Goal: Communication & Community: Answer question/provide support

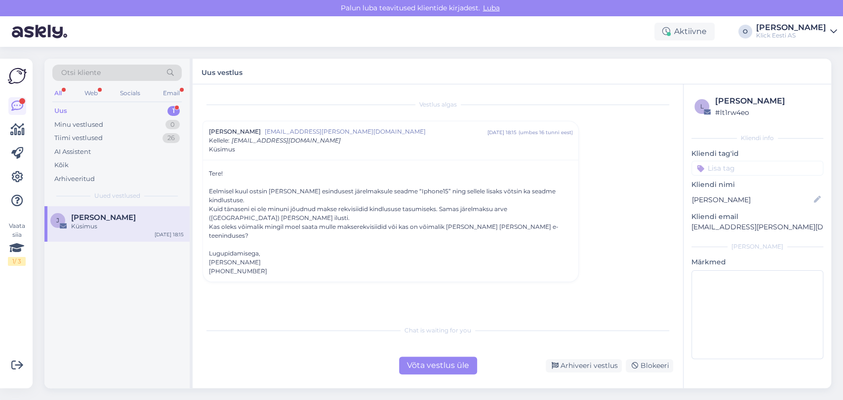
click at [87, 104] on div "Uus 1" at bounding box center [116, 111] width 129 height 14
click at [99, 222] on div "Kinkekaartide soetus" at bounding box center [127, 226] width 113 height 9
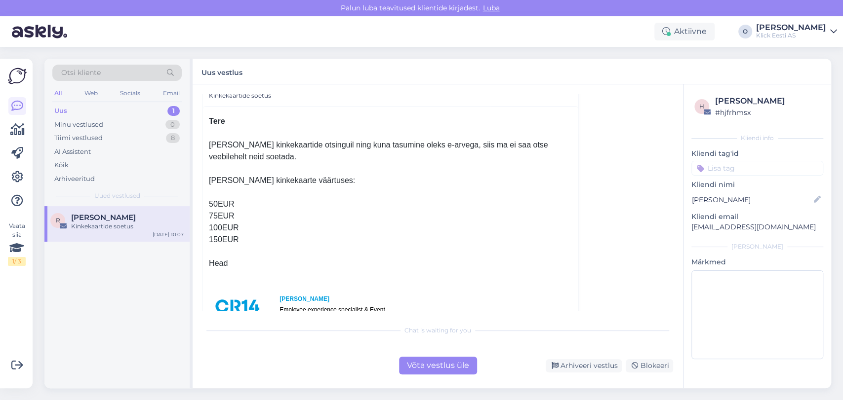
scroll to position [87, 0]
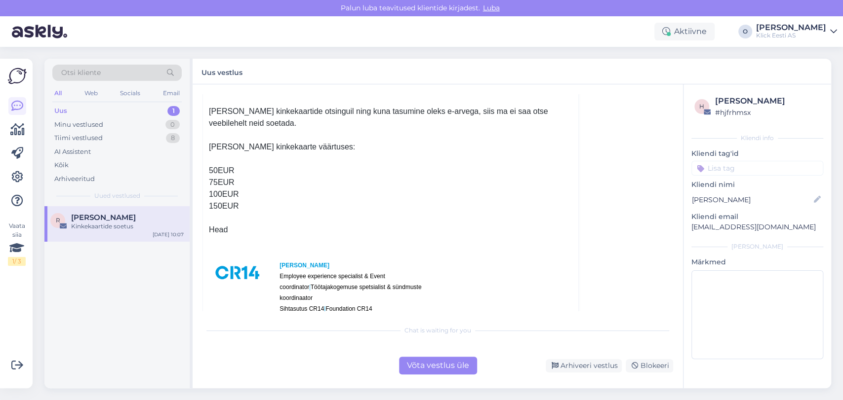
click at [435, 368] on div "Võta vestlus üle" at bounding box center [438, 366] width 78 height 18
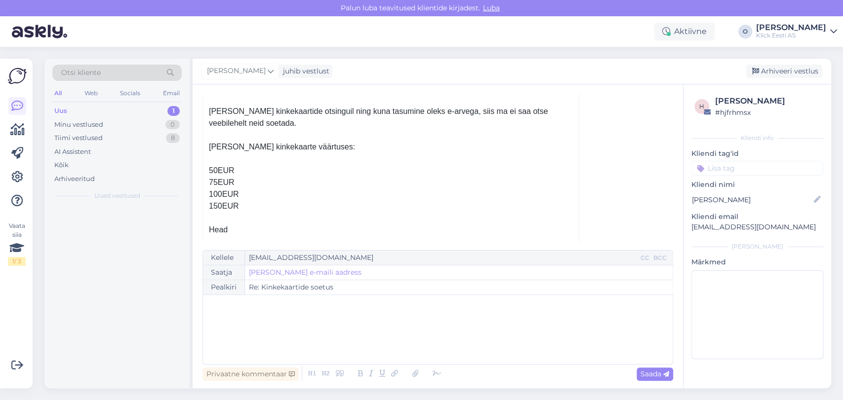
scroll to position [27, 0]
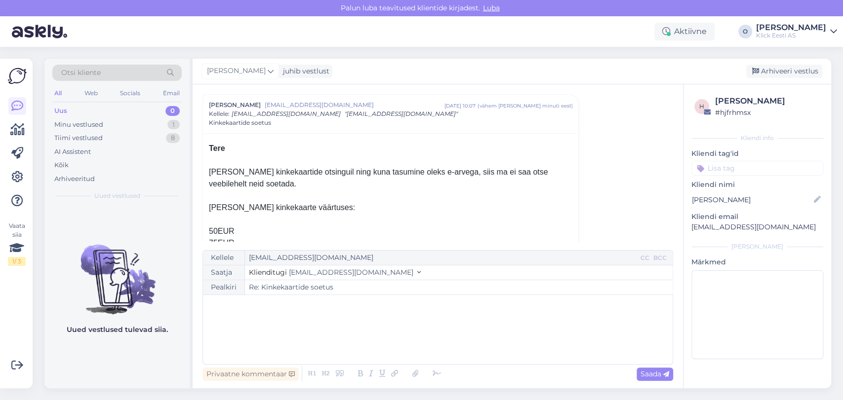
click at [357, 324] on div "﻿" at bounding box center [438, 329] width 460 height 59
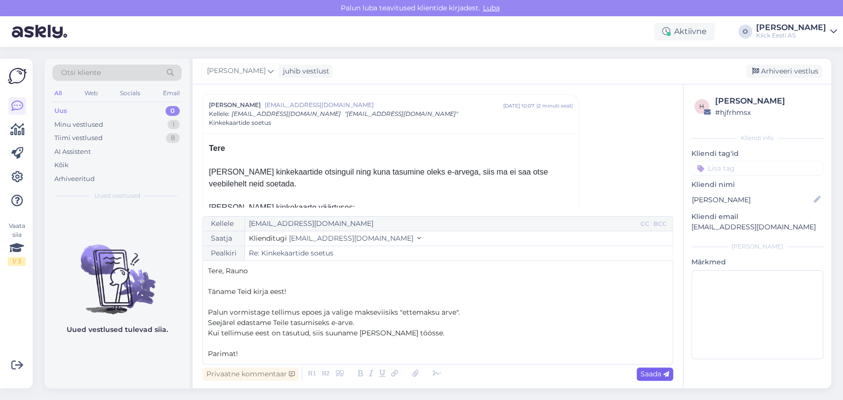
click at [639, 375] on div "Saada" at bounding box center [654, 374] width 37 height 13
type input "Re: Kinkekaartide soetus"
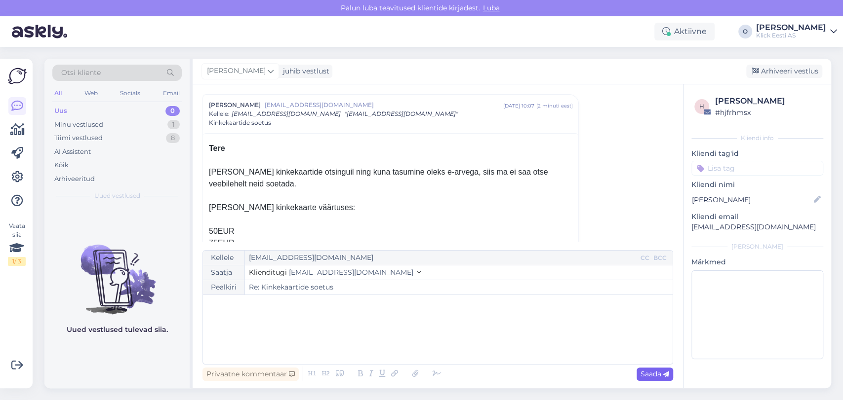
scroll to position [405, 0]
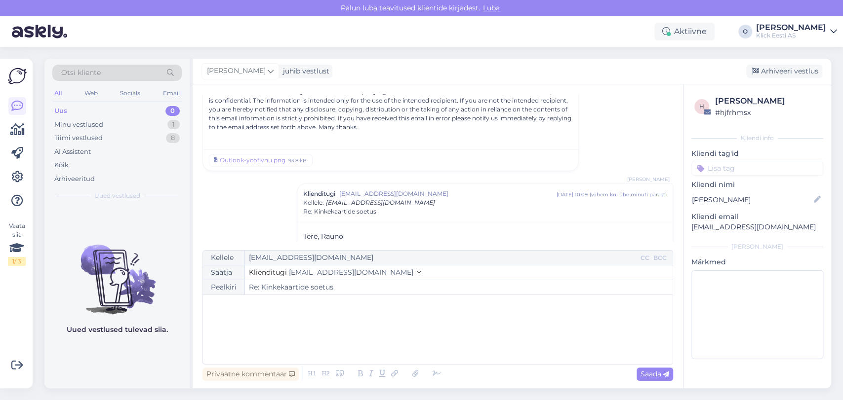
click at [82, 110] on div "Uus 0" at bounding box center [116, 111] width 129 height 14
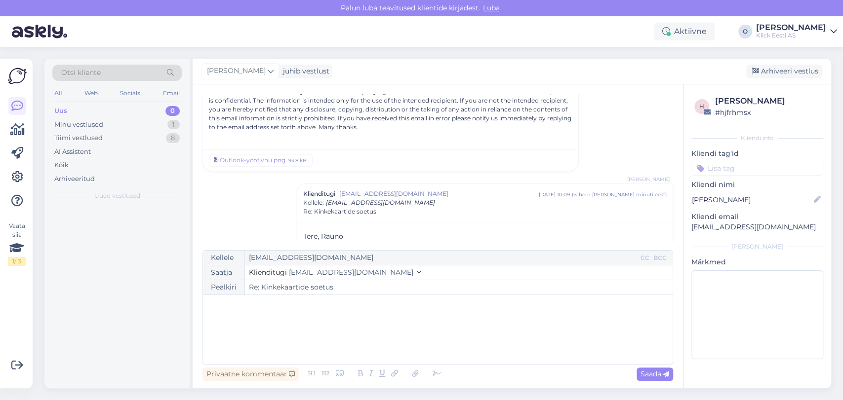
click at [82, 110] on div "Uus 0" at bounding box center [116, 111] width 129 height 14
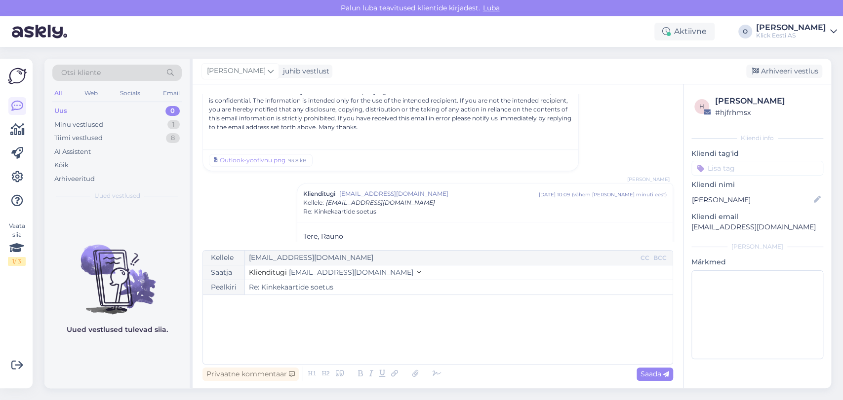
click at [82, 110] on div "Uus 0" at bounding box center [116, 111] width 129 height 14
click at [126, 120] on div "Minu vestlused 1" at bounding box center [116, 125] width 129 height 14
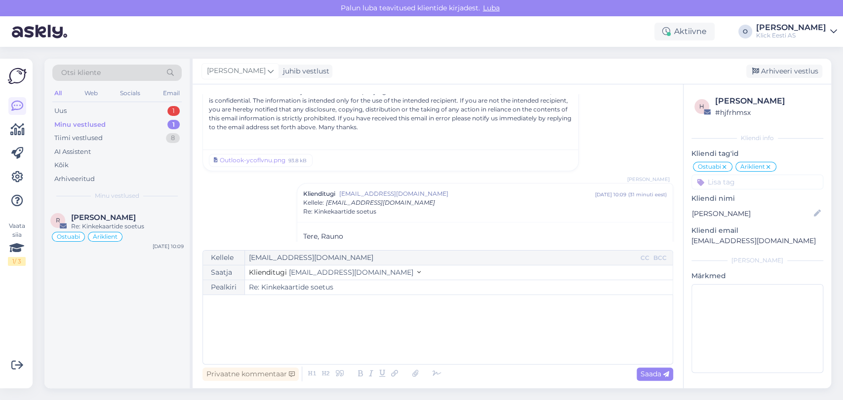
scroll to position [481, 0]
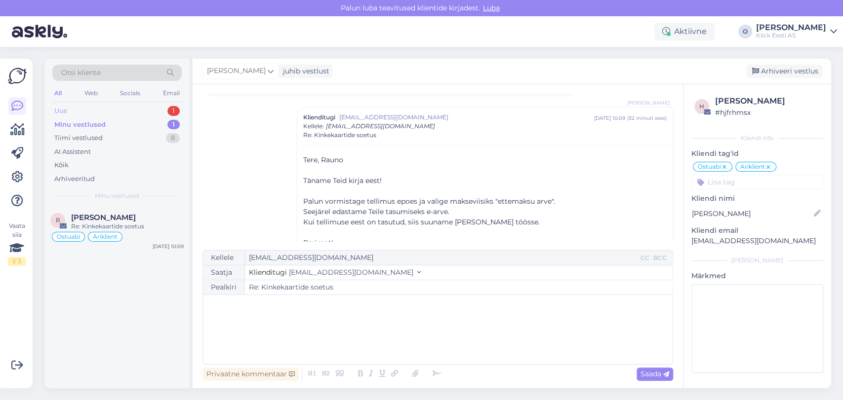
click at [122, 107] on div "Uus 1" at bounding box center [116, 111] width 129 height 14
click at [100, 127] on div "Minu vestlused" at bounding box center [78, 125] width 49 height 10
click at [140, 127] on div "Minu vestlused 1" at bounding box center [116, 125] width 129 height 14
click at [125, 113] on div "Uus 1" at bounding box center [116, 111] width 129 height 14
click at [115, 209] on div "A [EMAIL_ADDRESS][DOMAIN_NAME] Здравствуйте! Пожалуйста, отправьте номер заказа…" at bounding box center [116, 228] width 145 height 44
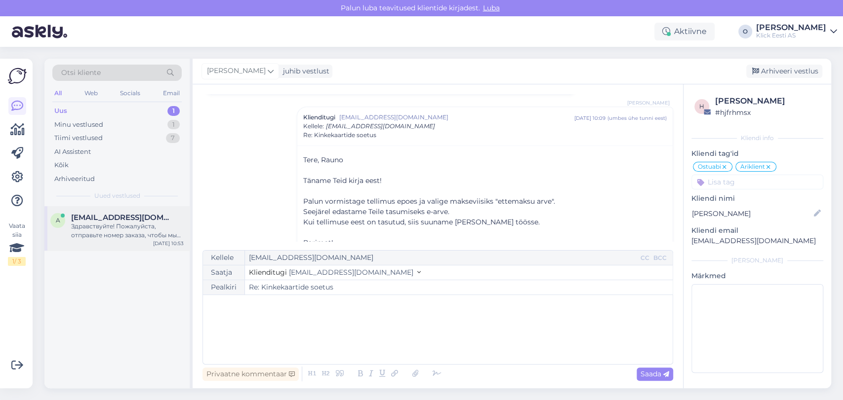
scroll to position [0, 0]
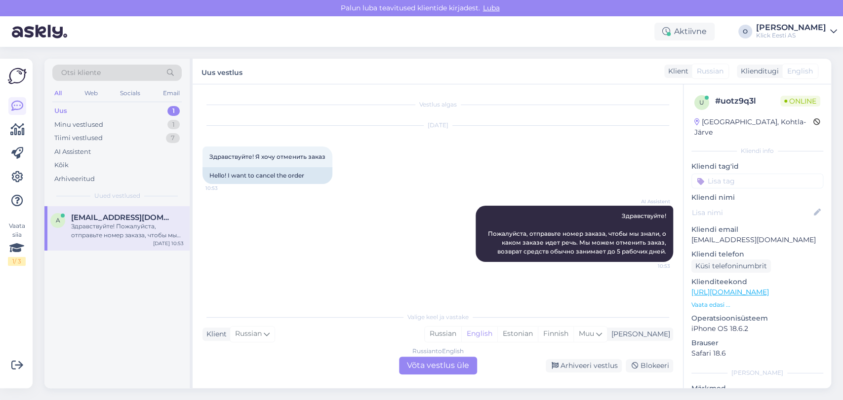
click at [731, 235] on p "[EMAIL_ADDRESS][DOMAIN_NAME]" at bounding box center [757, 240] width 132 height 10
copy p "[EMAIL_ADDRESS][DOMAIN_NAME]"
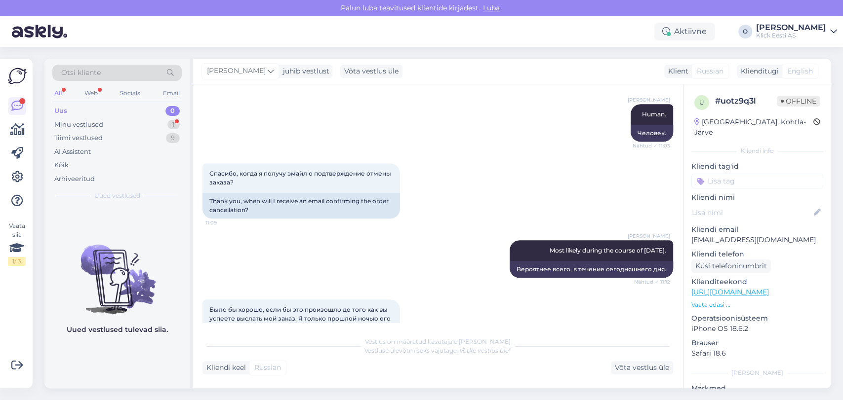
scroll to position [590, 0]
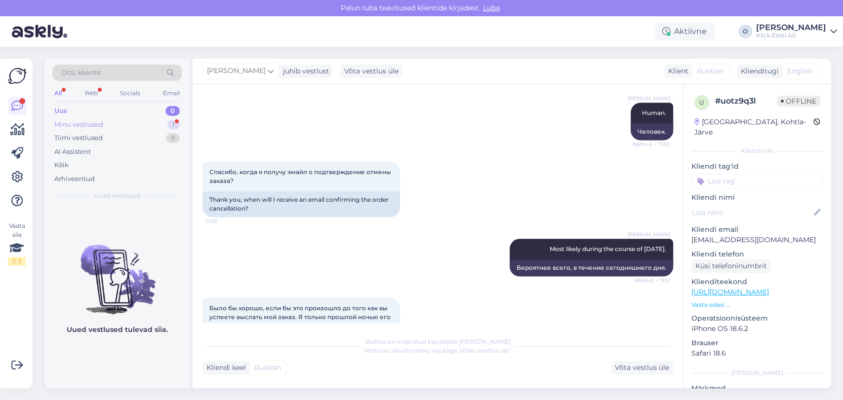
click at [154, 124] on div "Minu vestlused 1" at bounding box center [116, 125] width 129 height 14
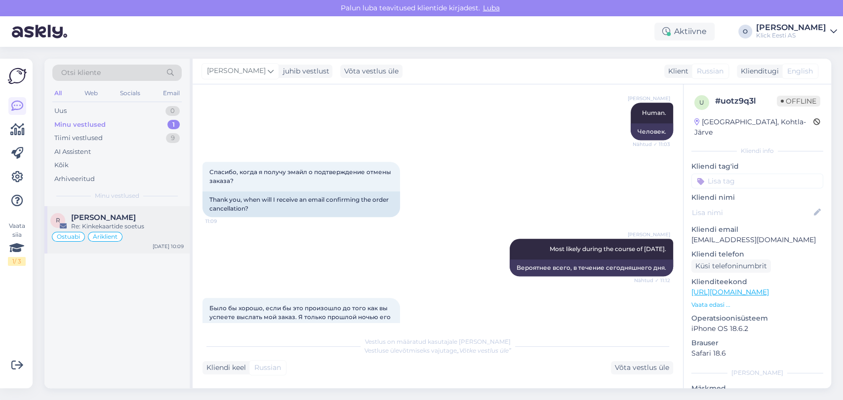
click at [120, 211] on div "R [PERSON_NAME] Re: Kinkekaartide soetus Ostuabi Äriklient [DATE] 10:09" at bounding box center [116, 229] width 145 height 47
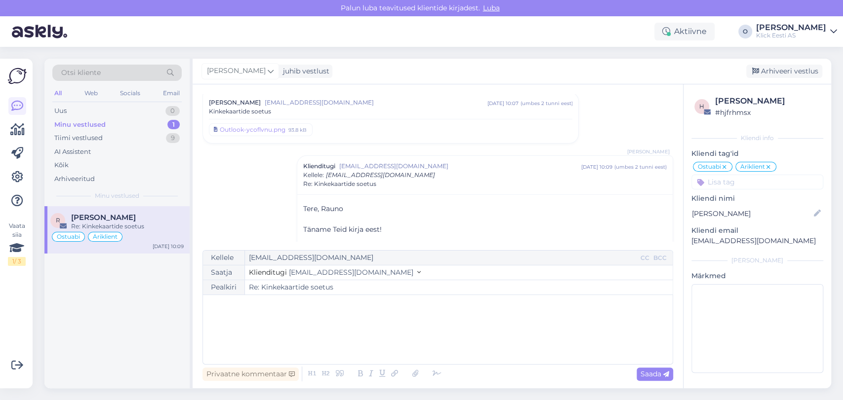
scroll to position [0, 0]
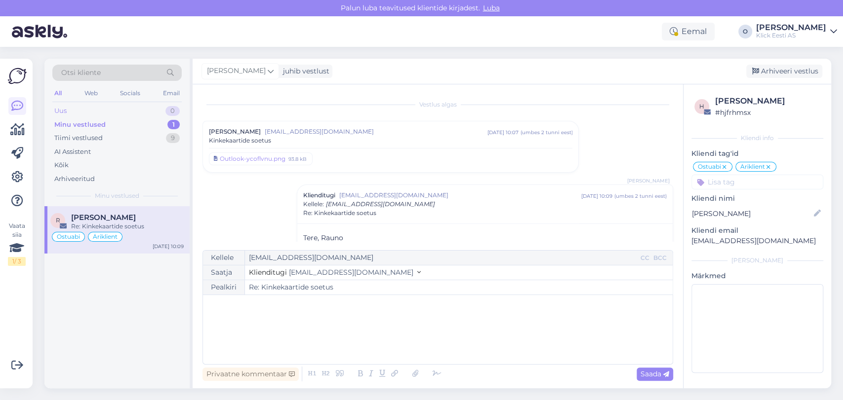
click at [127, 115] on div "Uus 0" at bounding box center [116, 111] width 129 height 14
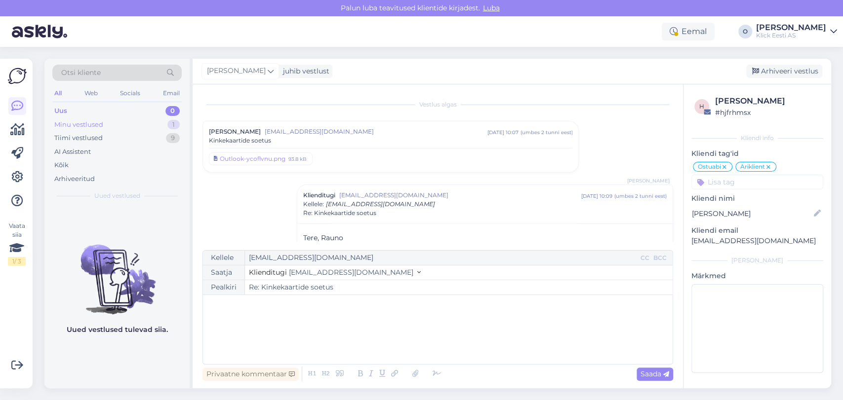
click at [126, 118] on div "Minu vestlused 1" at bounding box center [116, 125] width 129 height 14
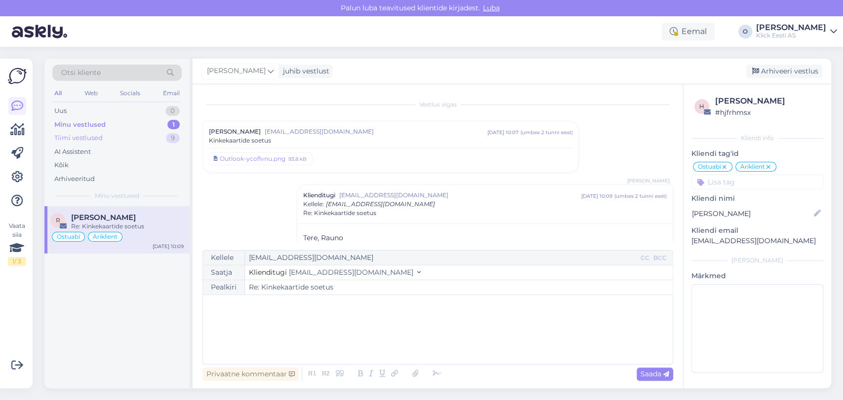
click at [121, 134] on div "Tiimi vestlused 9" at bounding box center [116, 138] width 129 height 14
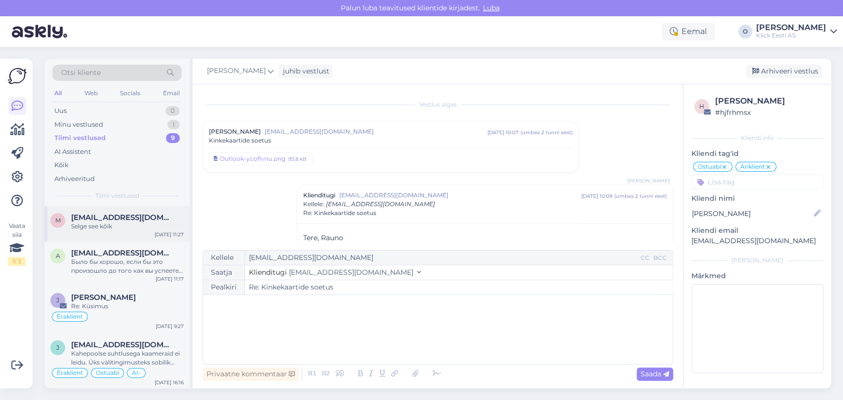
click at [107, 218] on span "[EMAIL_ADDRESS][DOMAIN_NAME]" at bounding box center [122, 217] width 103 height 9
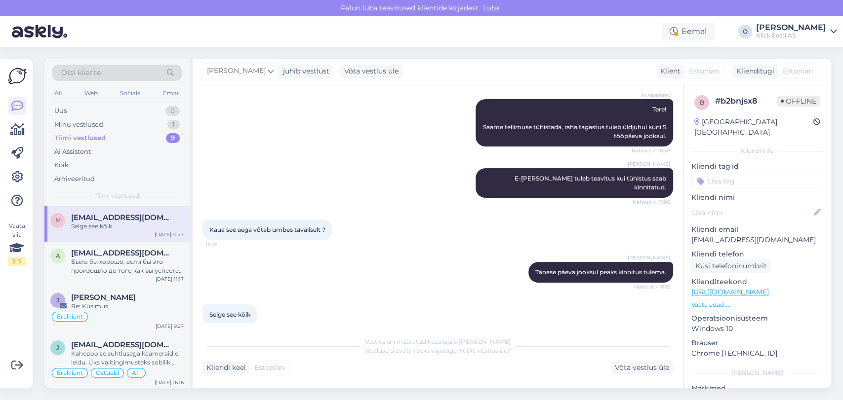
scroll to position [119, 0]
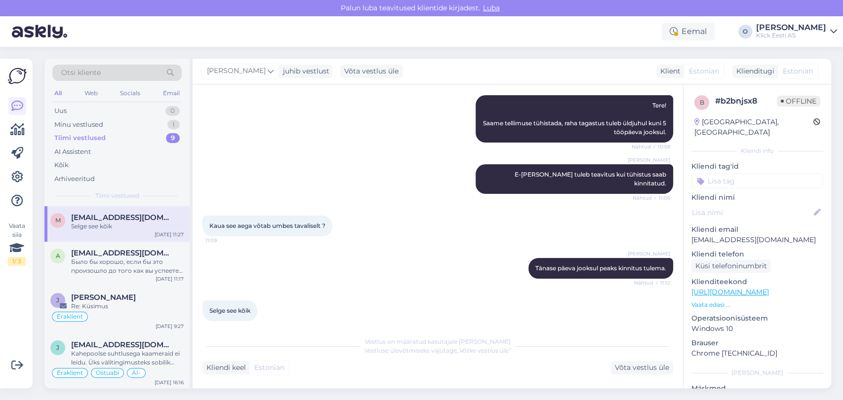
click at [717, 235] on p "[EMAIL_ADDRESS][DOMAIN_NAME]" at bounding box center [757, 240] width 132 height 10
copy p "[EMAIL_ADDRESS][DOMAIN_NAME]"
click at [75, 256] on span "[EMAIL_ADDRESS][DOMAIN_NAME]" at bounding box center [122, 253] width 103 height 9
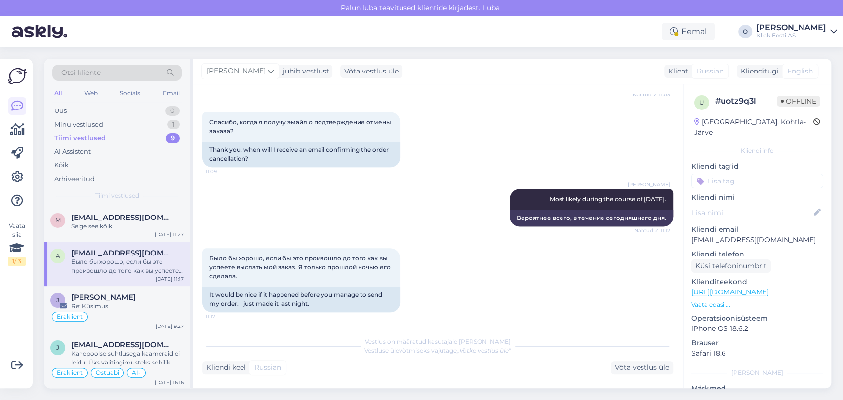
scroll to position [85, 0]
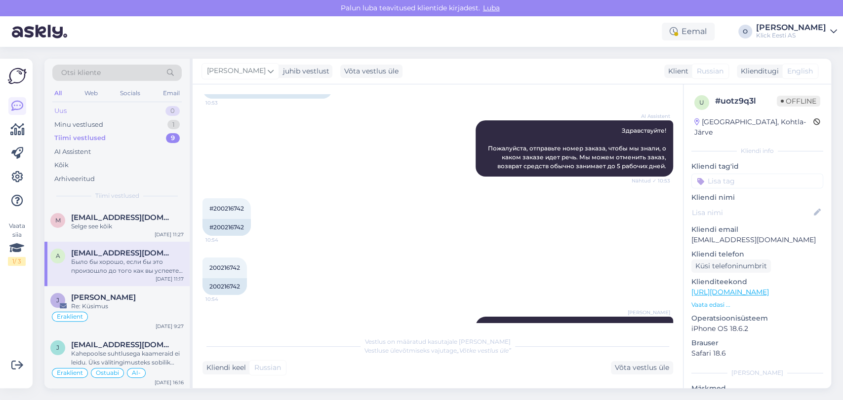
click at [111, 107] on div "Uus 0" at bounding box center [116, 111] width 129 height 14
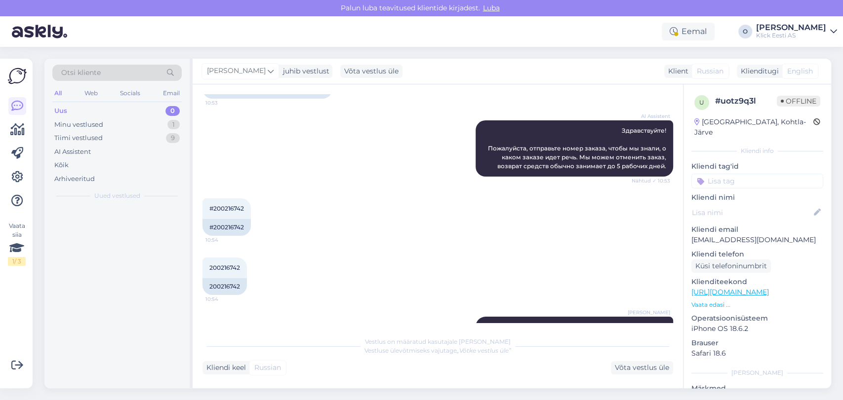
click at [111, 107] on div "Uus 0" at bounding box center [116, 111] width 129 height 14
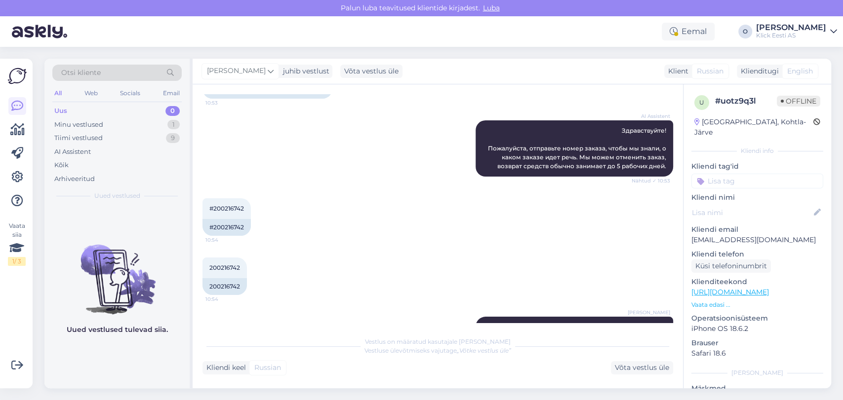
click at [111, 107] on div "Uus 0" at bounding box center [116, 111] width 129 height 14
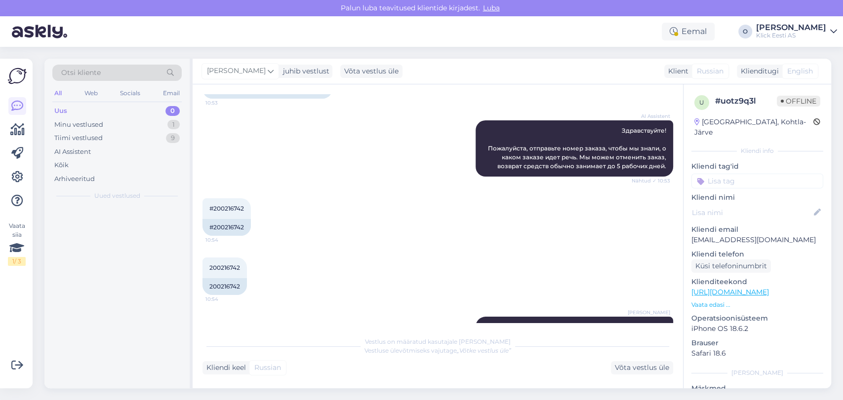
click at [111, 107] on div "Uus 0" at bounding box center [116, 111] width 129 height 14
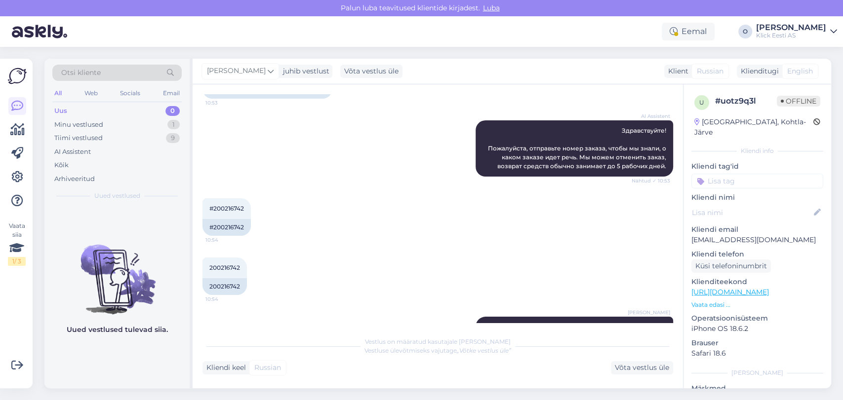
click at [111, 107] on div "Uus 0" at bounding box center [116, 111] width 129 height 14
click at [105, 133] on div "Tiimi vestlused 9" at bounding box center [116, 138] width 129 height 14
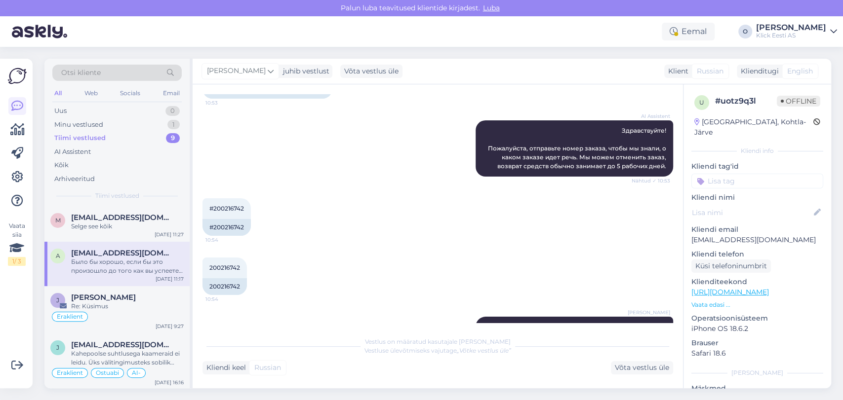
click at [105, 133] on div "Tiimi vestlused 9" at bounding box center [116, 138] width 129 height 14
click at [122, 288] on div "[PERSON_NAME] Re: [PERSON_NAME] [DATE] 9:27" at bounding box center [116, 309] width 145 height 47
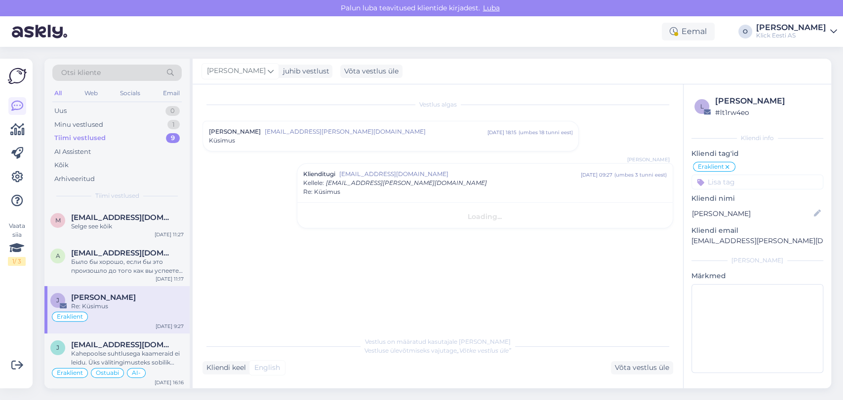
scroll to position [0, 0]
click at [220, 142] on span "Küsimus" at bounding box center [222, 140] width 26 height 9
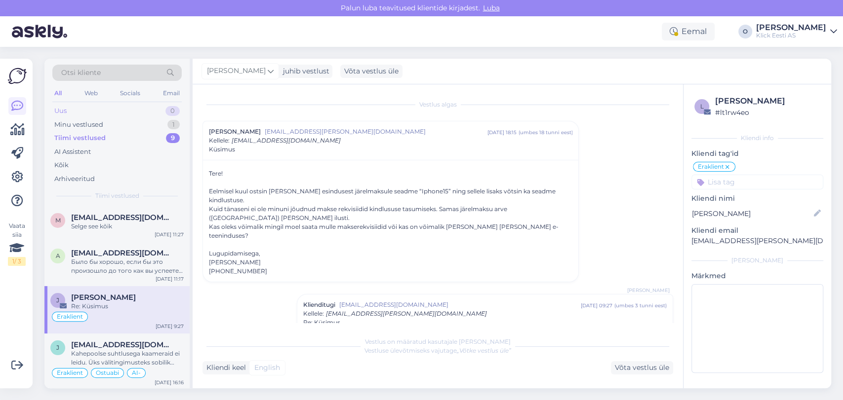
click at [126, 108] on div "Uus 0" at bounding box center [116, 111] width 129 height 14
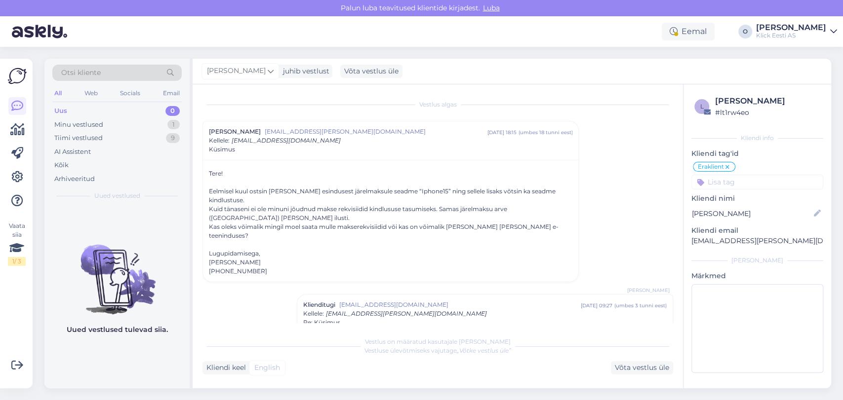
click at [126, 108] on div "Uus 0" at bounding box center [116, 111] width 129 height 14
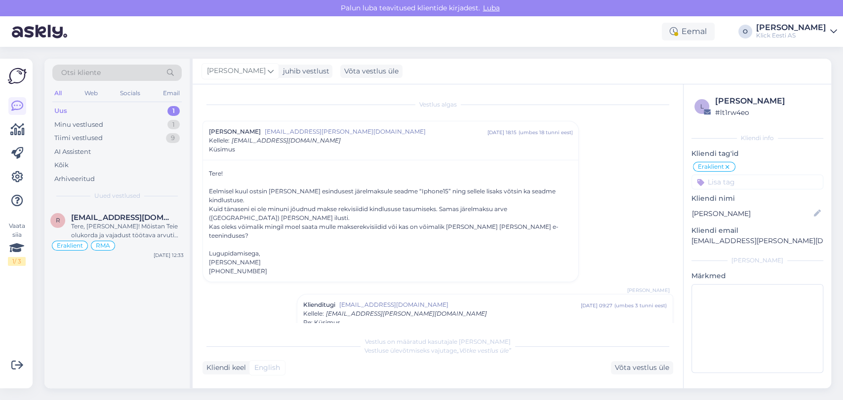
click at [131, 107] on div "Uus 1" at bounding box center [116, 111] width 129 height 14
click at [128, 206] on div "r [EMAIL_ADDRESS][DOMAIN_NAME] Tere, [PERSON_NAME]! Mõistan Teie olukorda ja va…" at bounding box center [116, 234] width 145 height 56
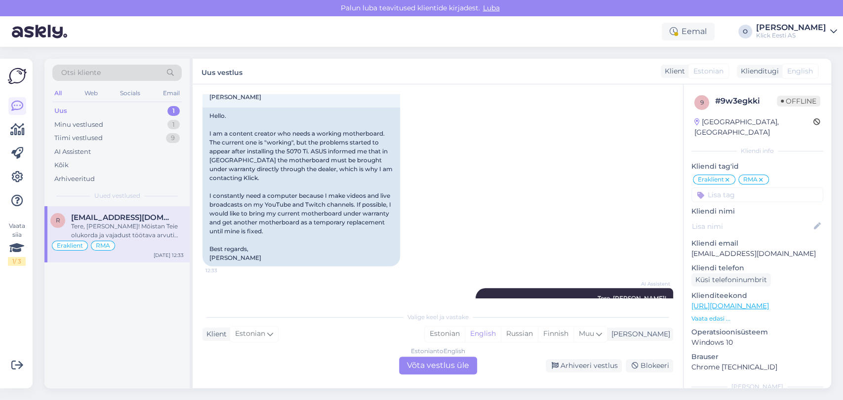
scroll to position [637, 0]
